Goal: Share content: Share content

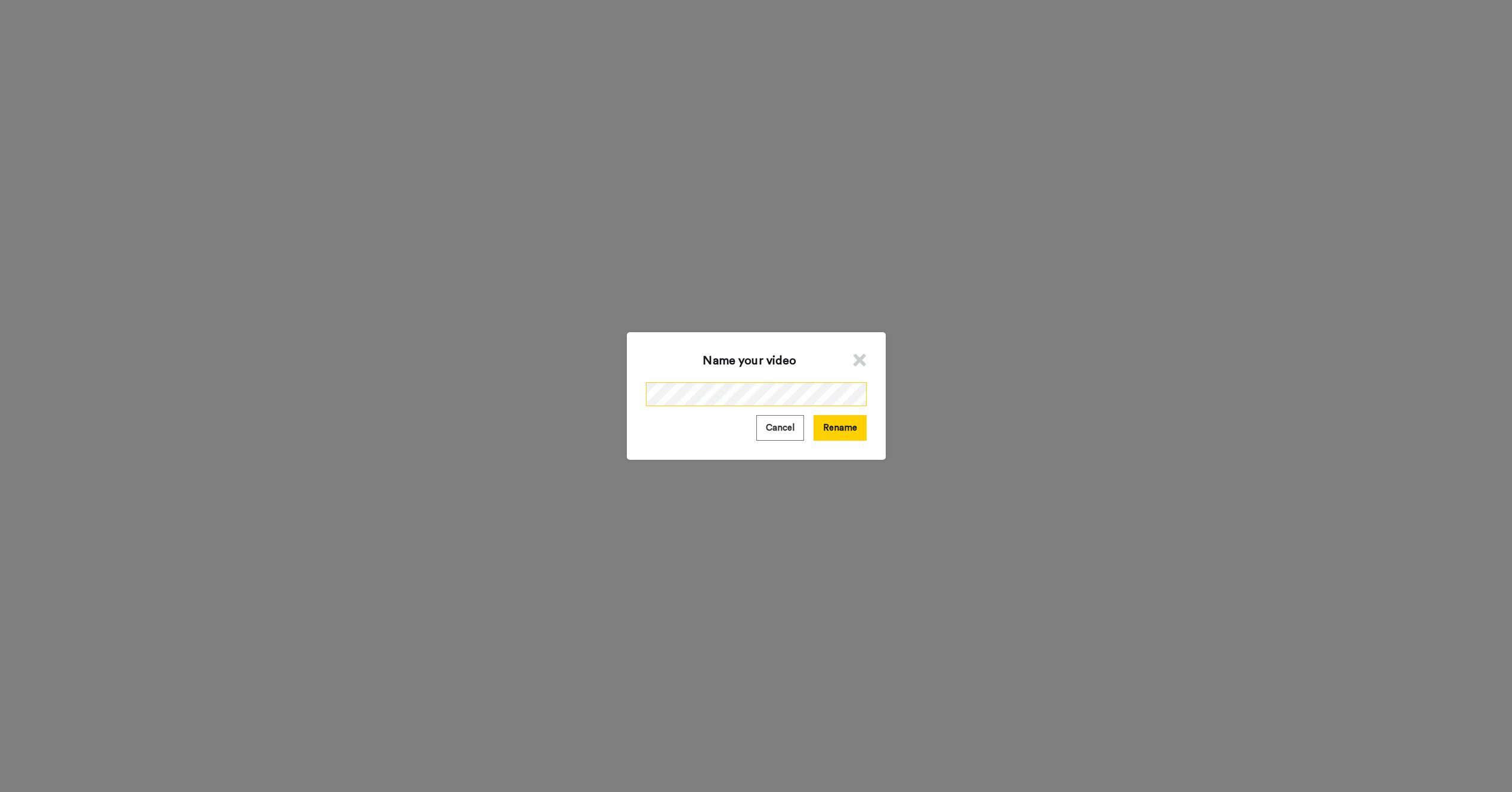
click at [634, 386] on div "Name your video Cancel Rename" at bounding box center [756, 396] width 259 height 128
click at [843, 431] on button "Rename" at bounding box center [840, 429] width 53 height 26
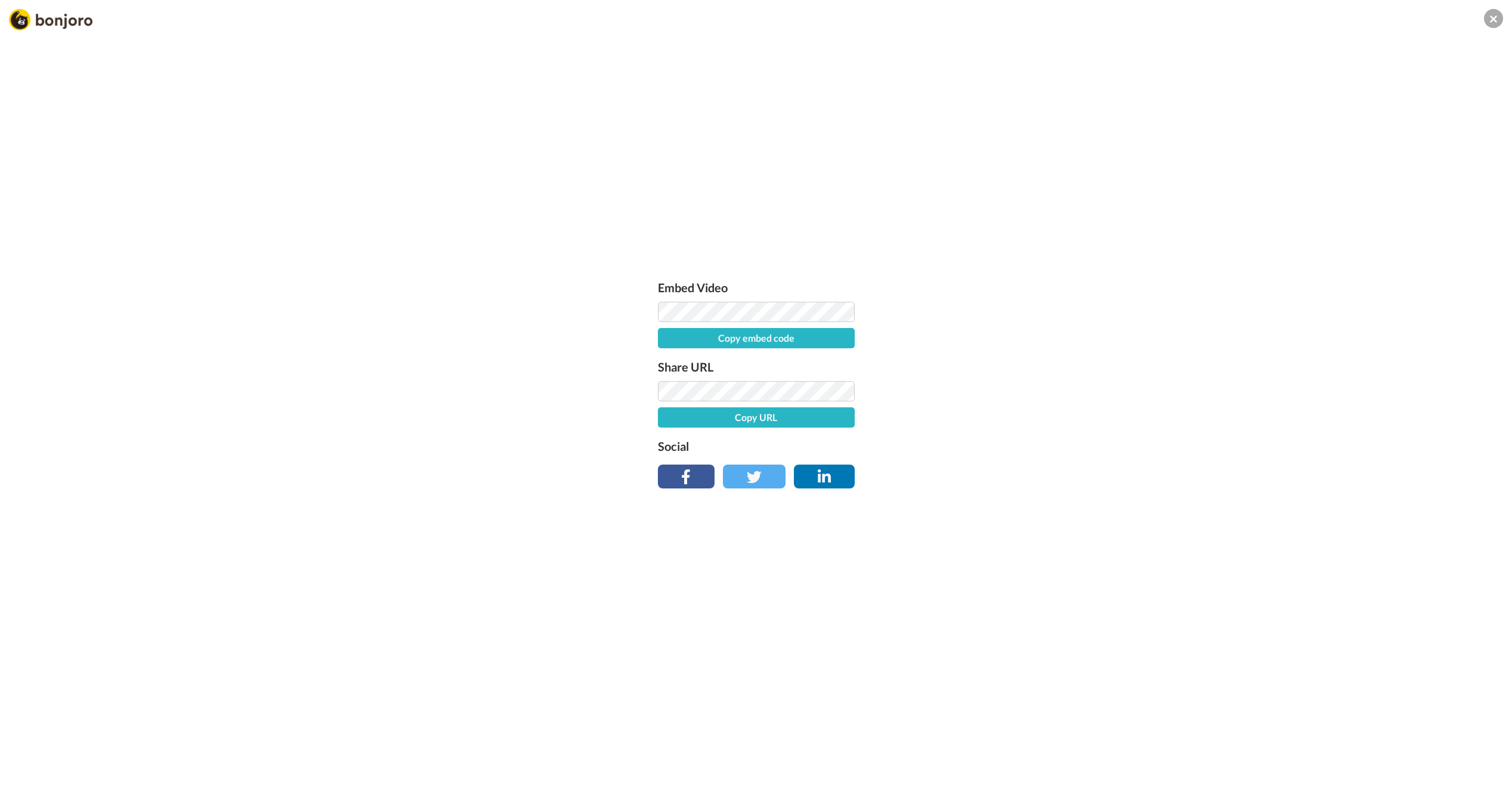
click at [942, 185] on div "Embed Video Copy embed code Share URL Copy URL Social" at bounding box center [756, 460] width 1512 height 792
click at [1497, 24] on button at bounding box center [1493, 18] width 19 height 19
